Goal: Find specific page/section: Find specific page/section

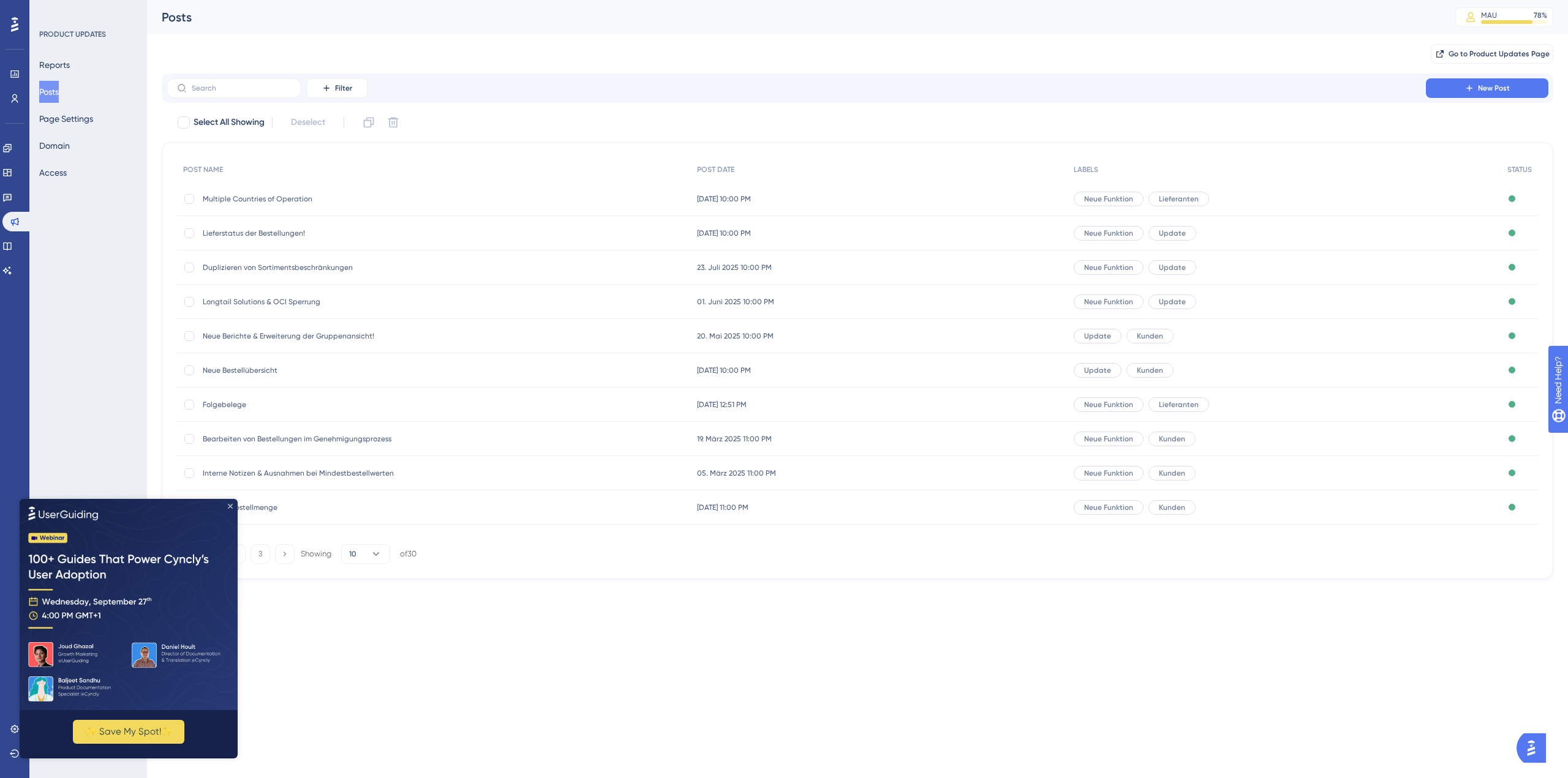
click at [231, 505] on icon "Close Preview" at bounding box center [229, 506] width 5 height 5
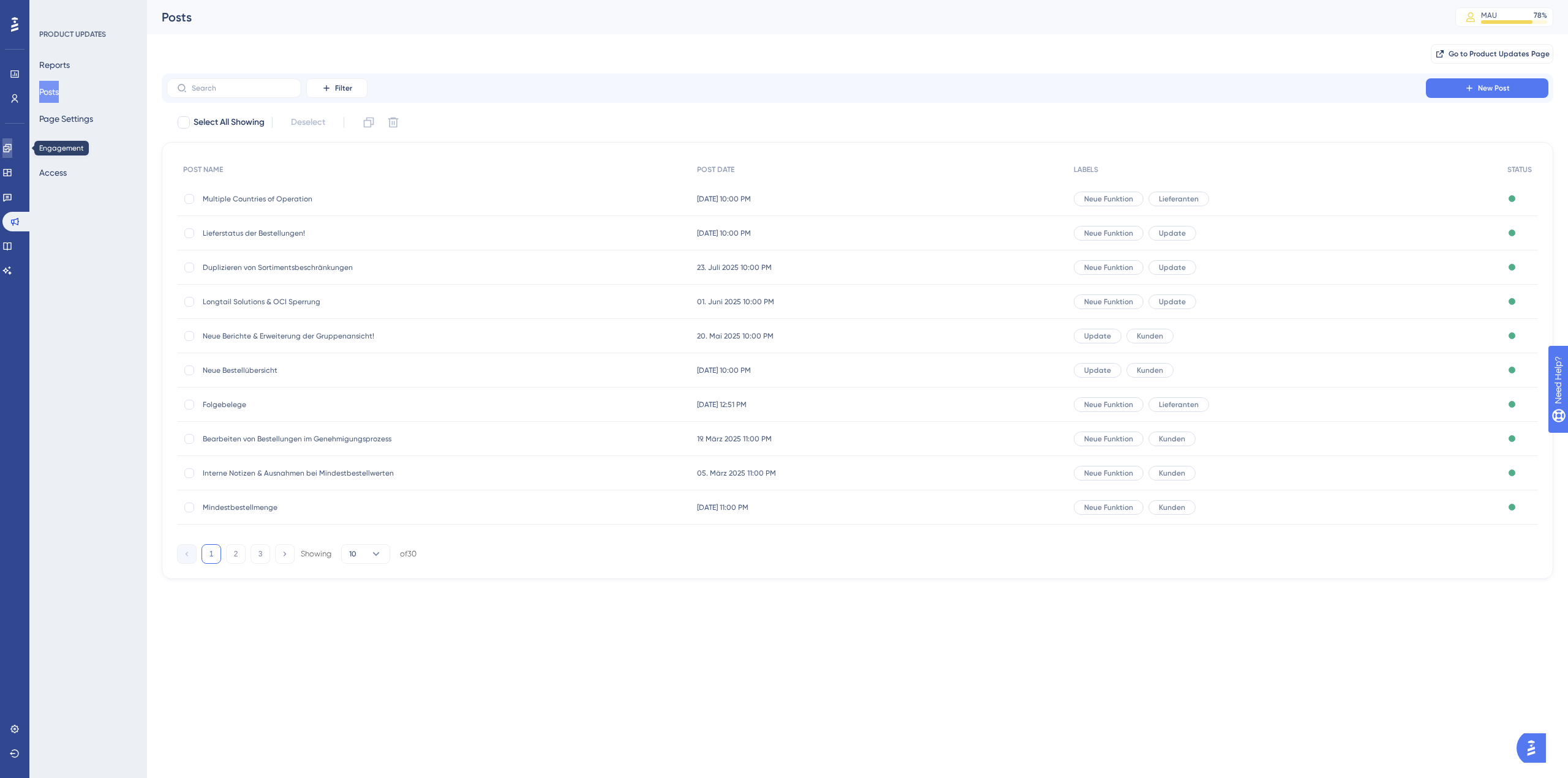
click at [13, 150] on icon at bounding box center [8, 148] width 10 height 10
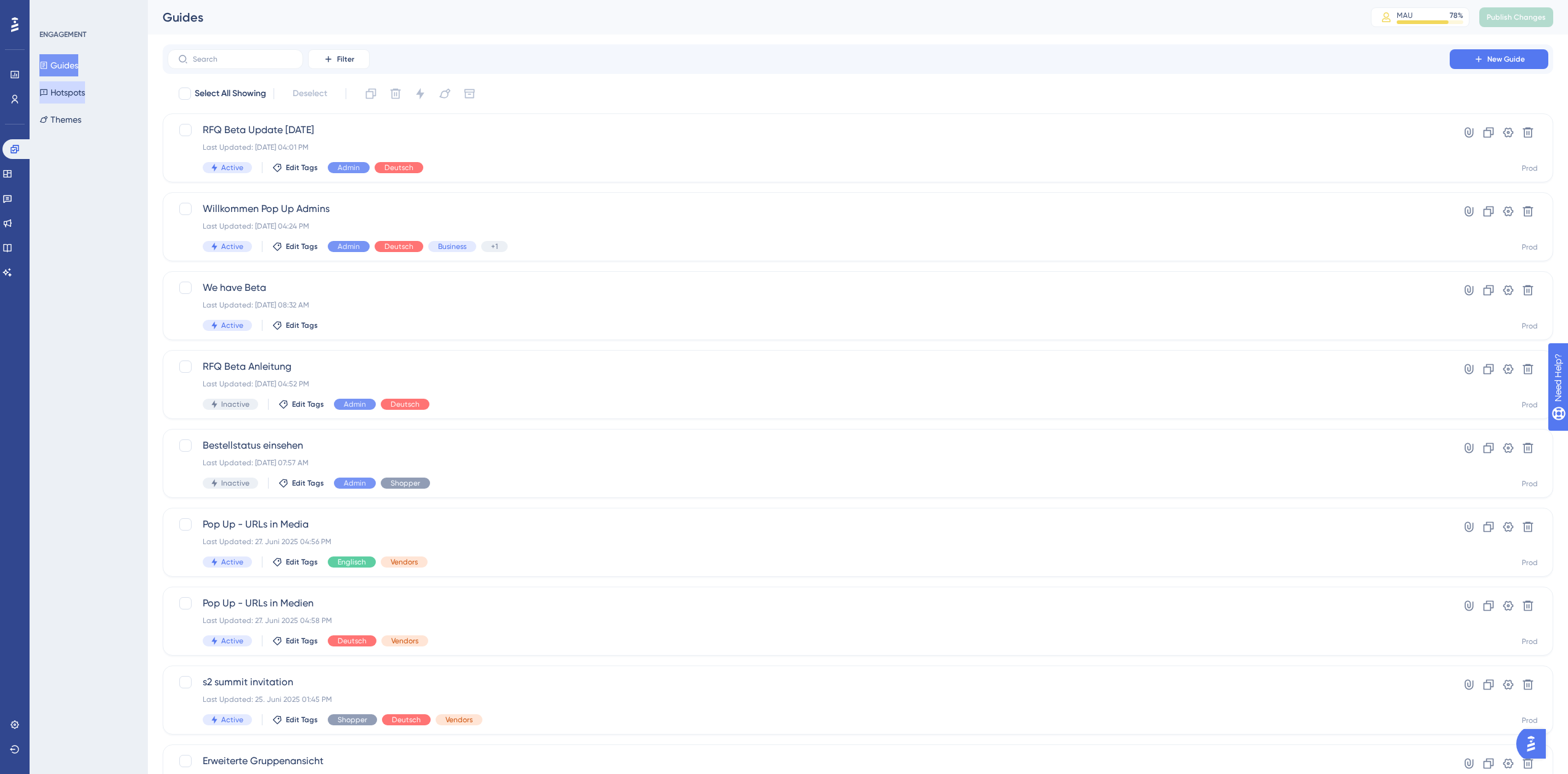
click at [58, 91] on button "Hotspots" at bounding box center [62, 92] width 46 height 22
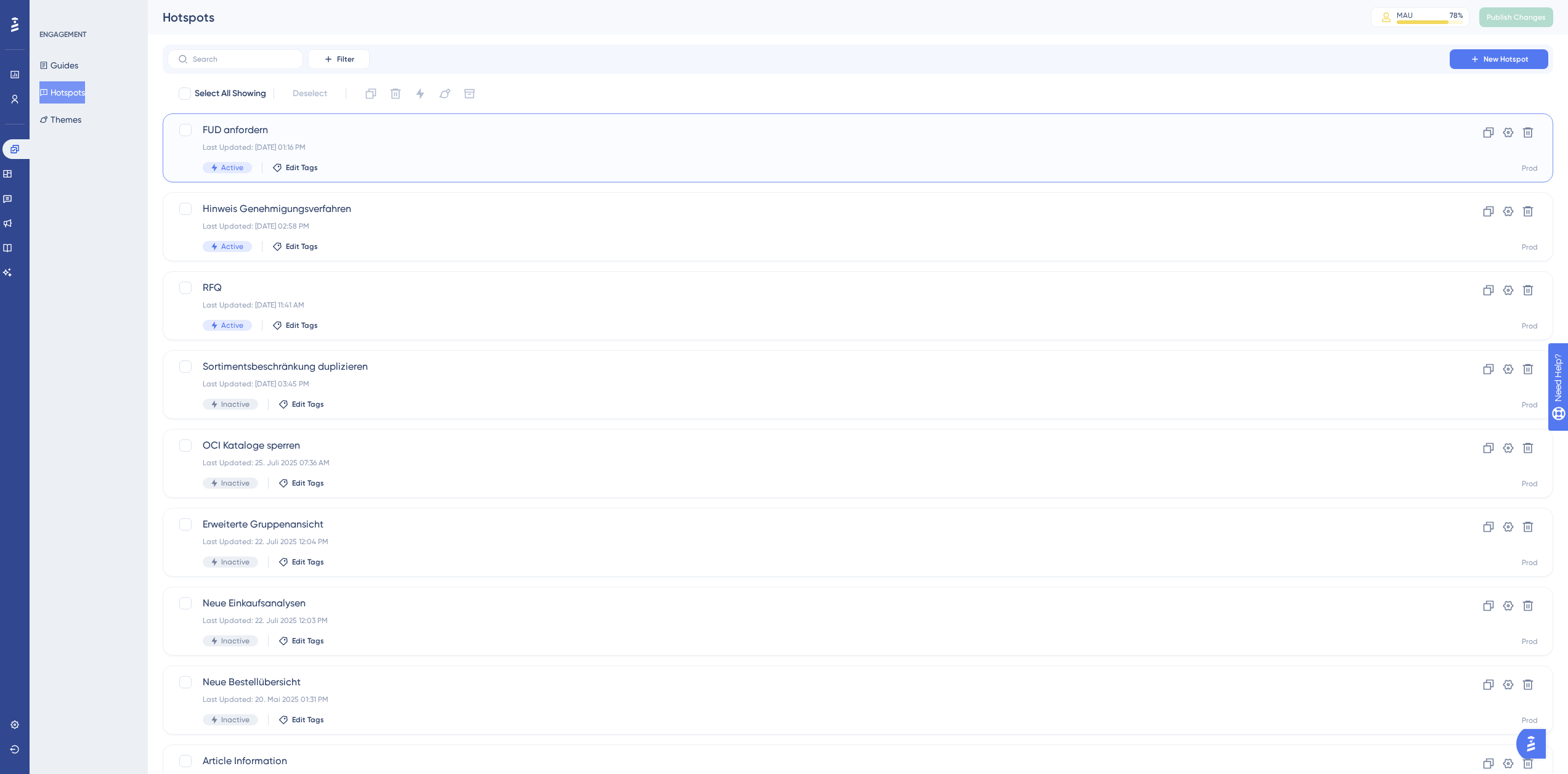
click at [298, 132] on span "FUD anfordern" at bounding box center [808, 130] width 1212 height 15
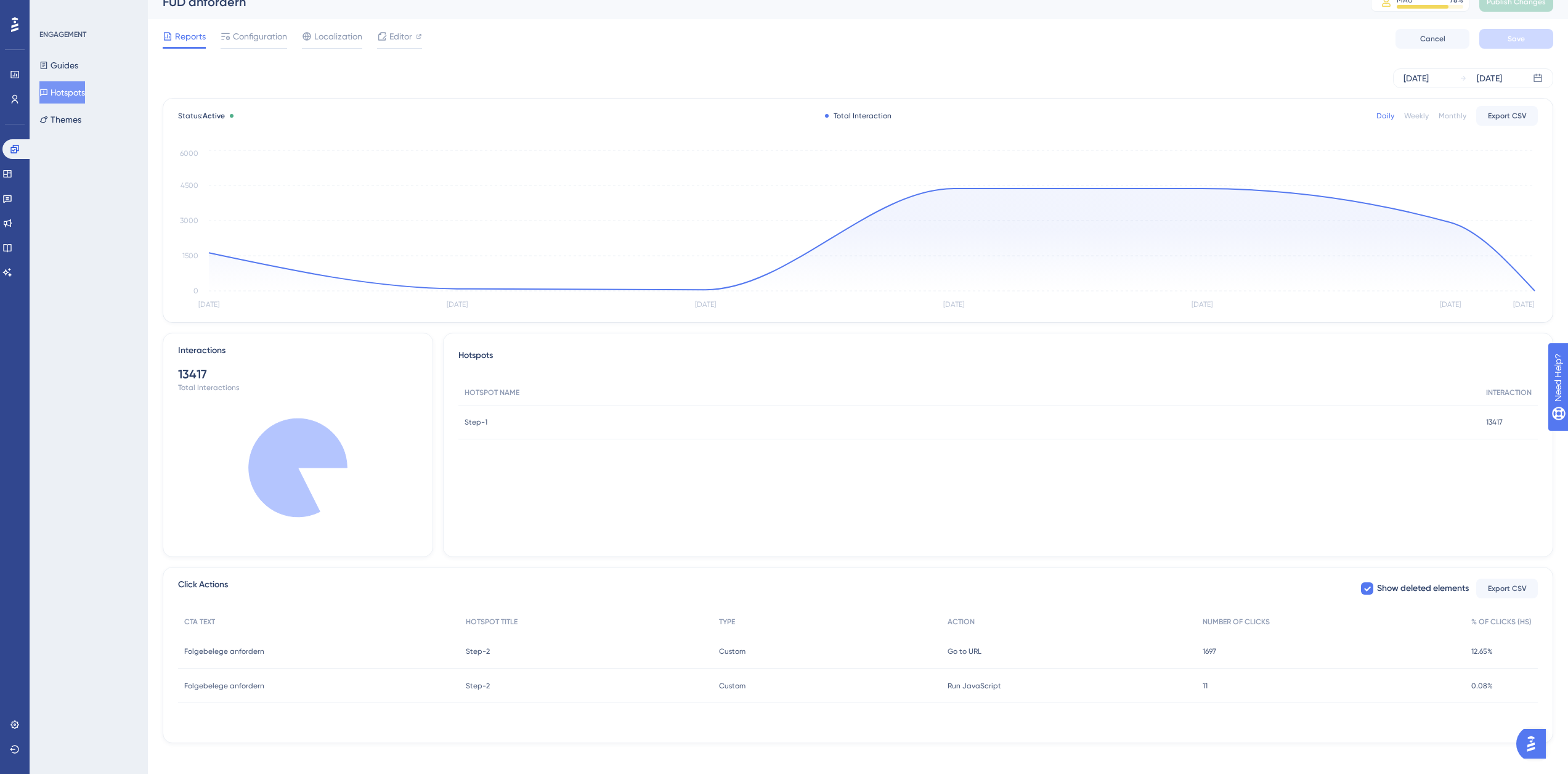
scroll to position [24, 0]
